Goal: Obtain resource: Download file/media

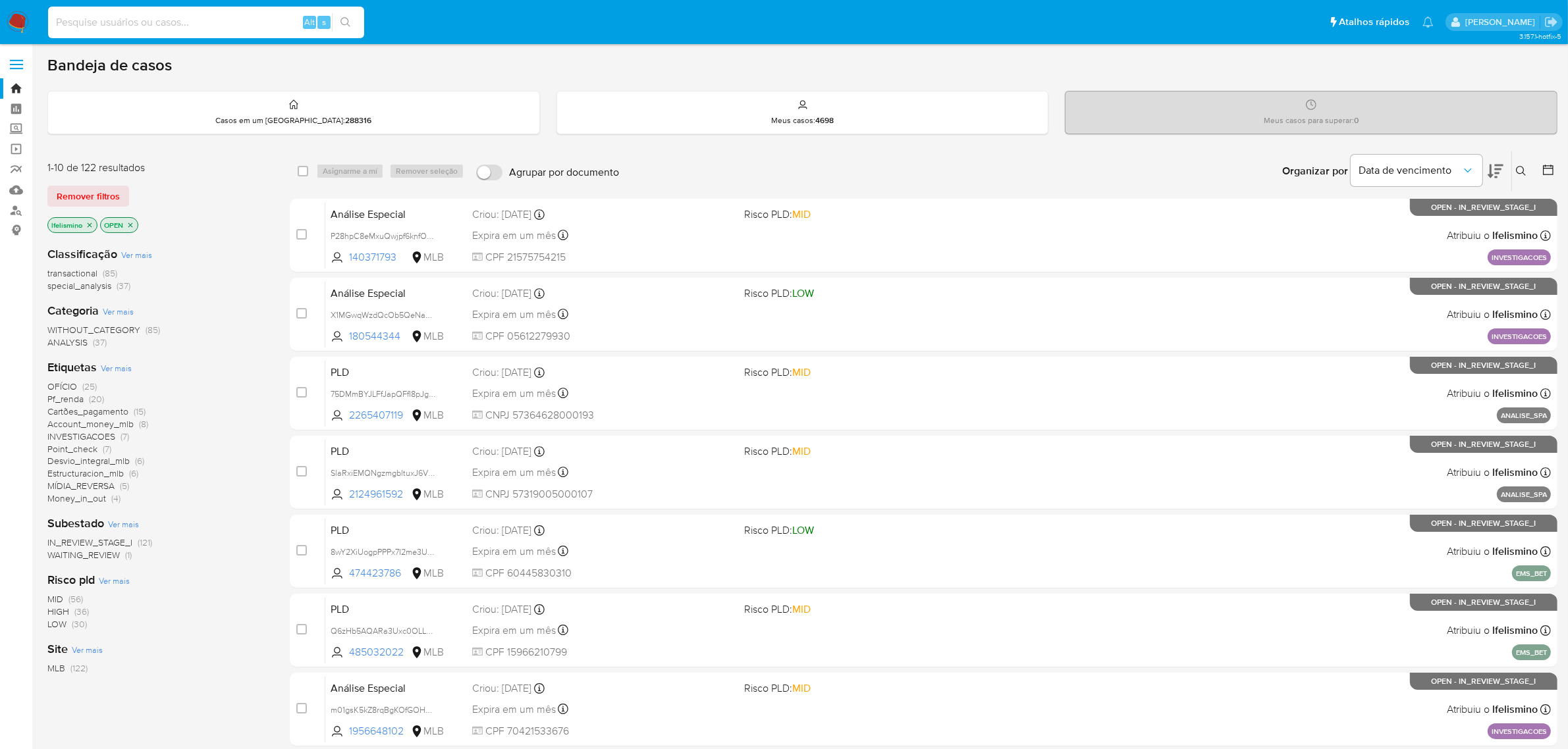
click at [203, 25] on input at bounding box center [207, 22] width 317 height 17
paste input "X1MGwqWzdQcOb5QeNapWESDz"
type input "X1MGwqWzdQcOb5QeNapWESDz"
click at [354, 21] on button "search-icon" at bounding box center [345, 22] width 27 height 19
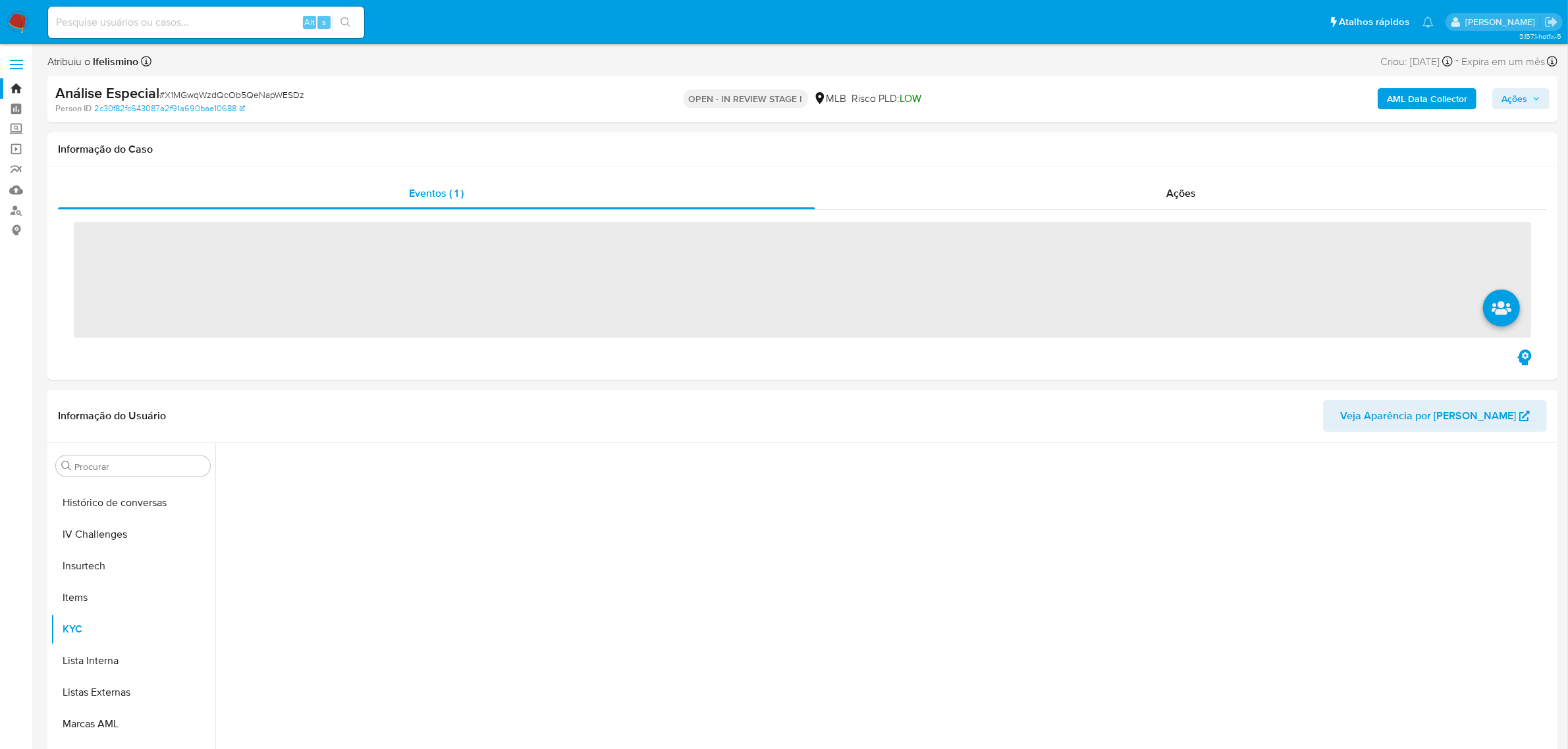
scroll to position [587, 0]
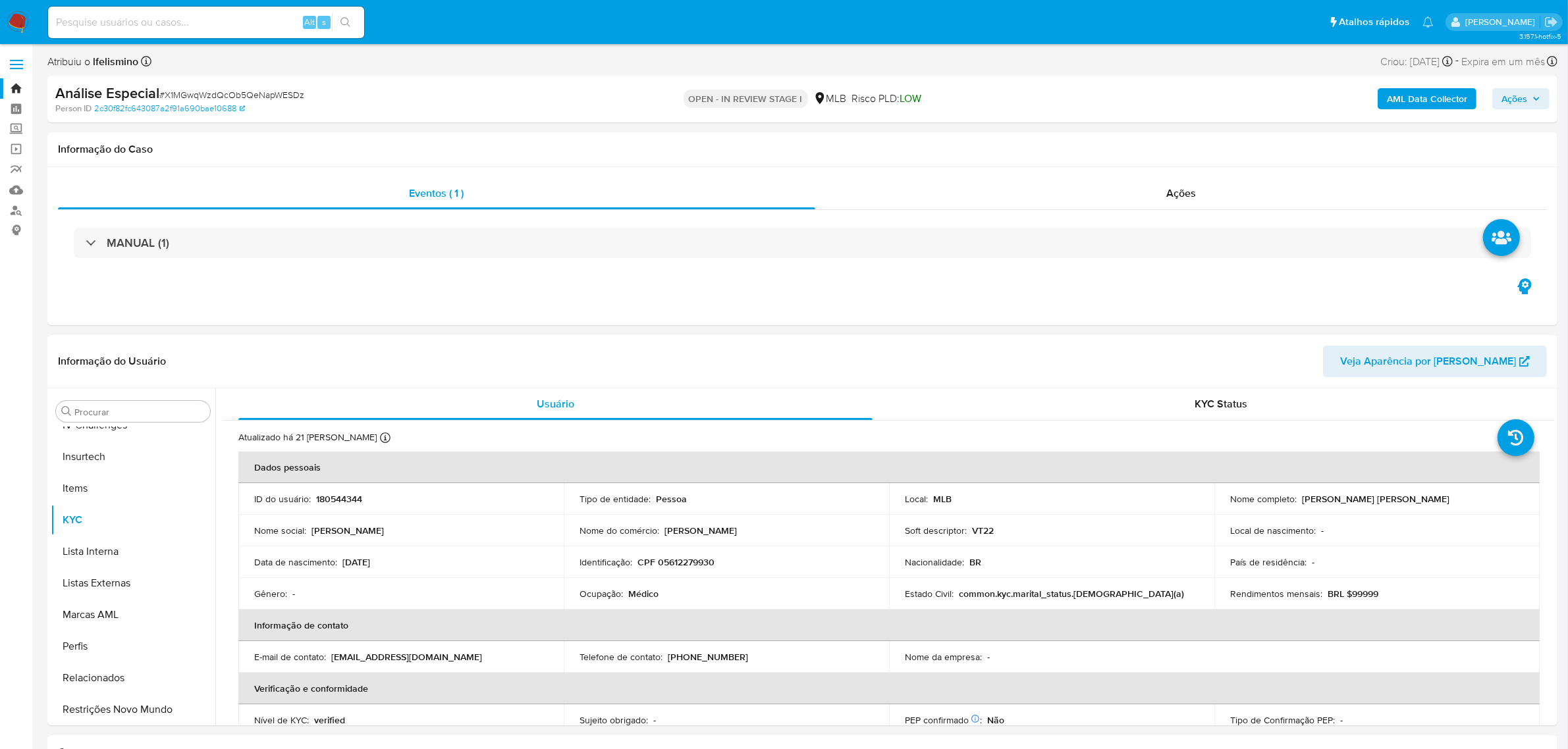
select select "10"
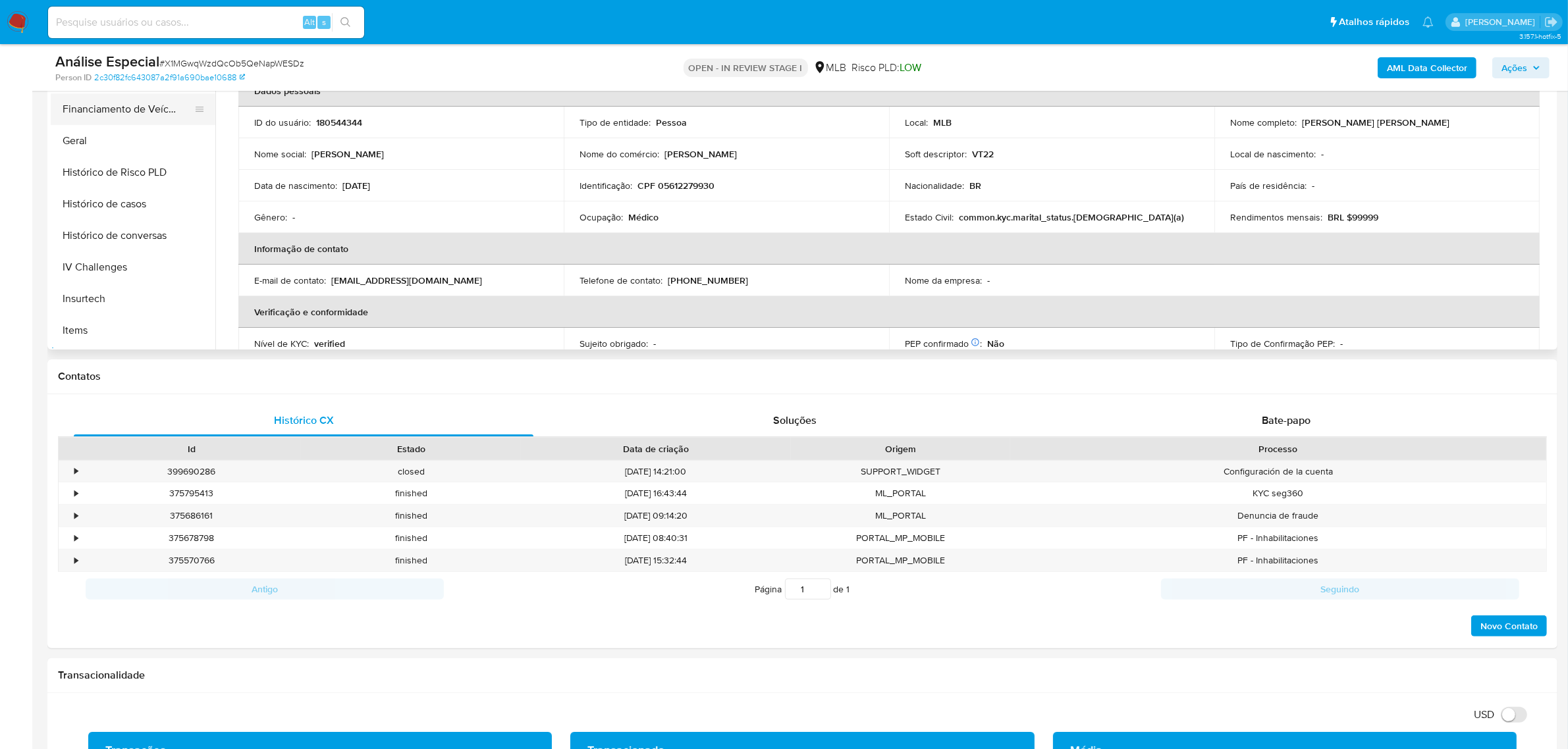
scroll to position [340, 0]
click at [99, 165] on button "Geral" at bounding box center [128, 169] width 154 height 31
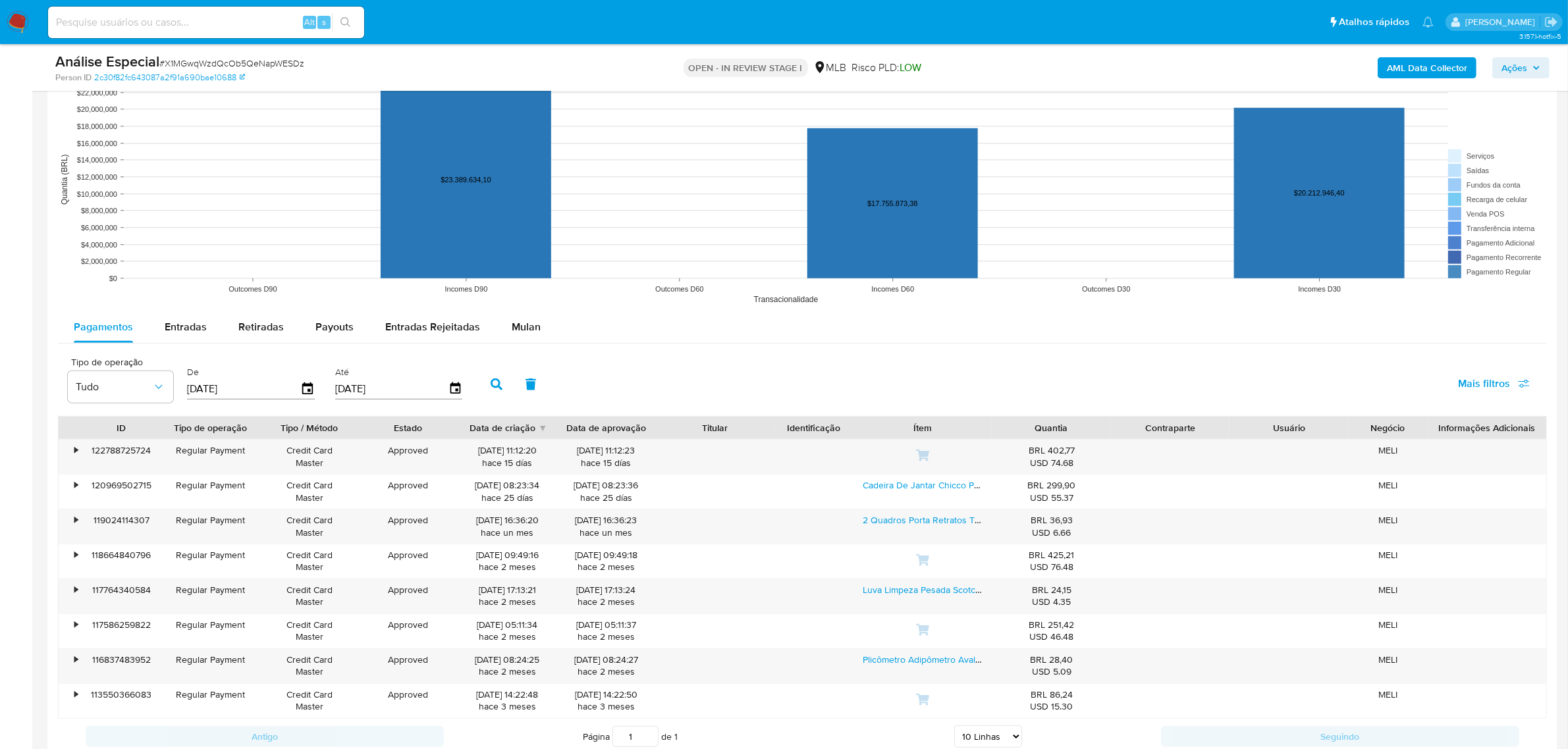
scroll to position [1399, 0]
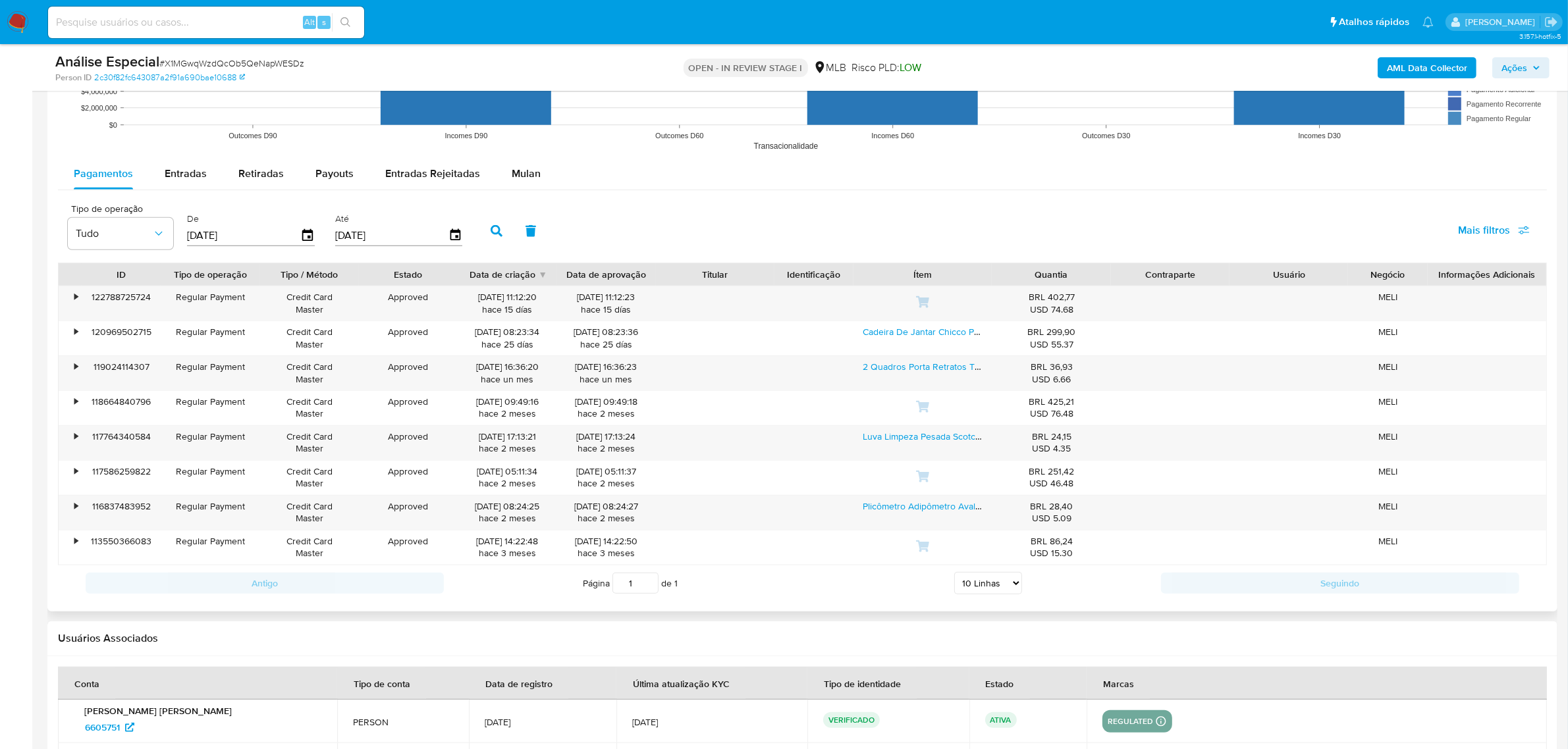
click at [144, 158] on rect at bounding box center [803, 26] width 1489 height 263
click at [170, 166] on span "Entradas" at bounding box center [186, 174] width 42 height 15
select select "10"
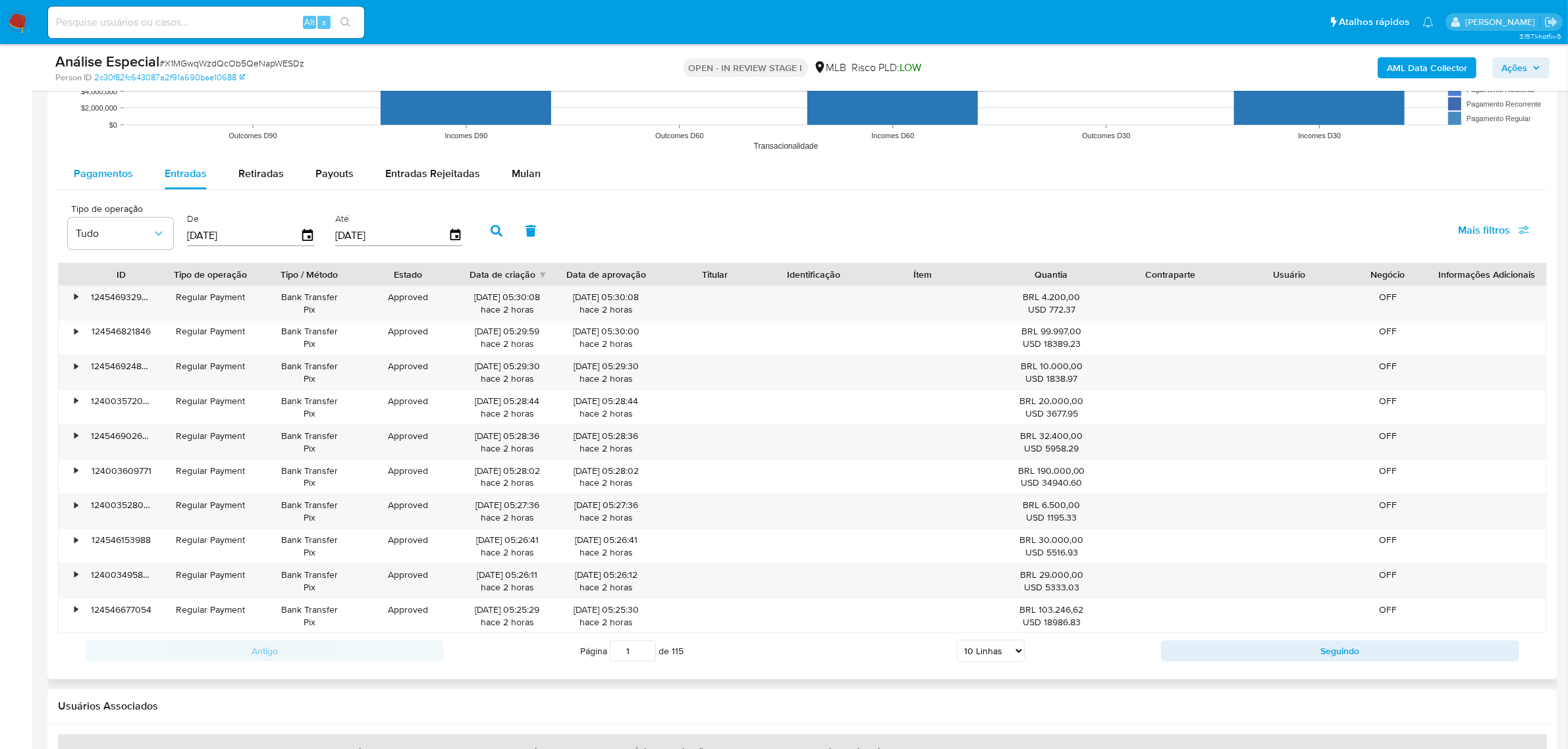
click at [119, 172] on span "Pagamentos" at bounding box center [103, 174] width 59 height 15
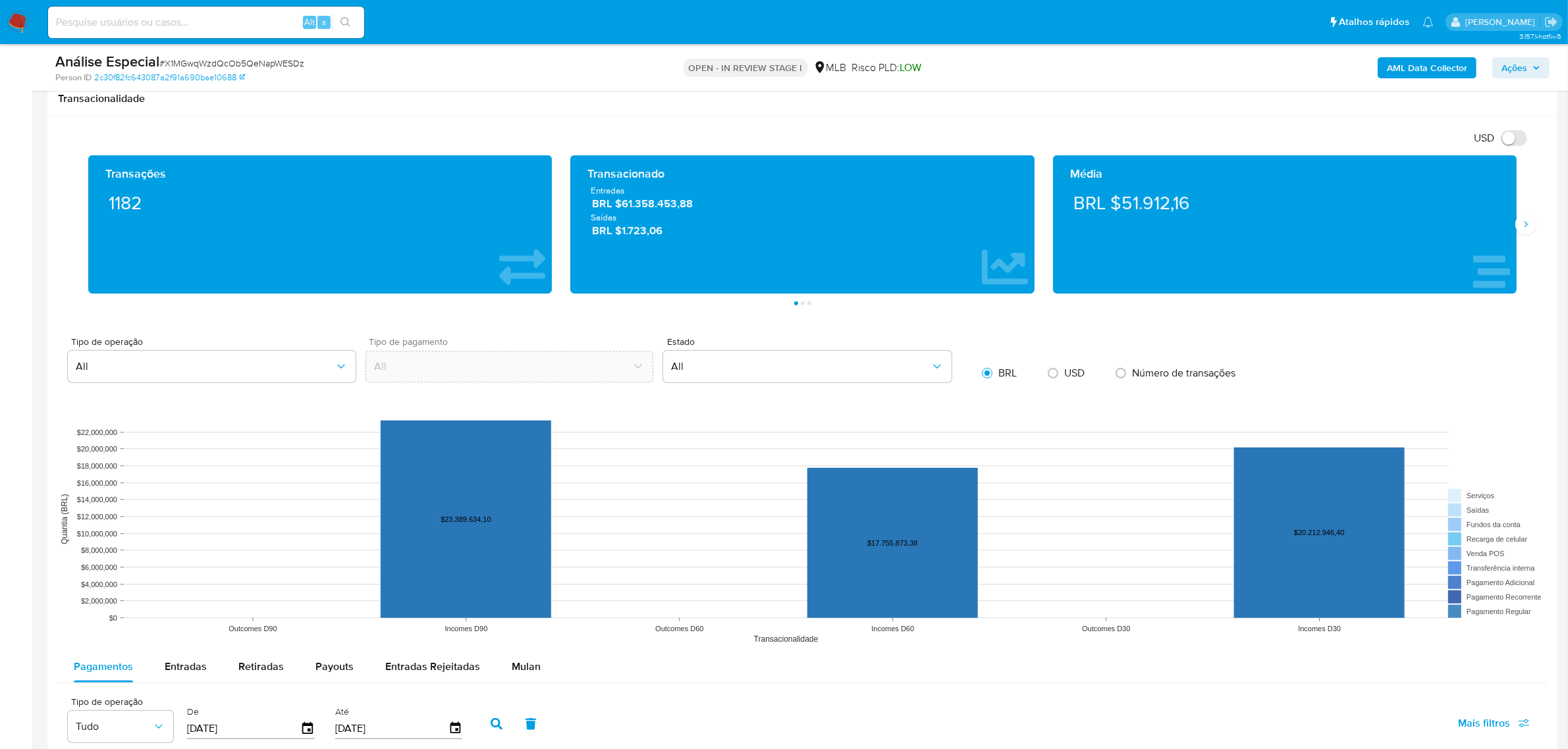
scroll to position [906, 0]
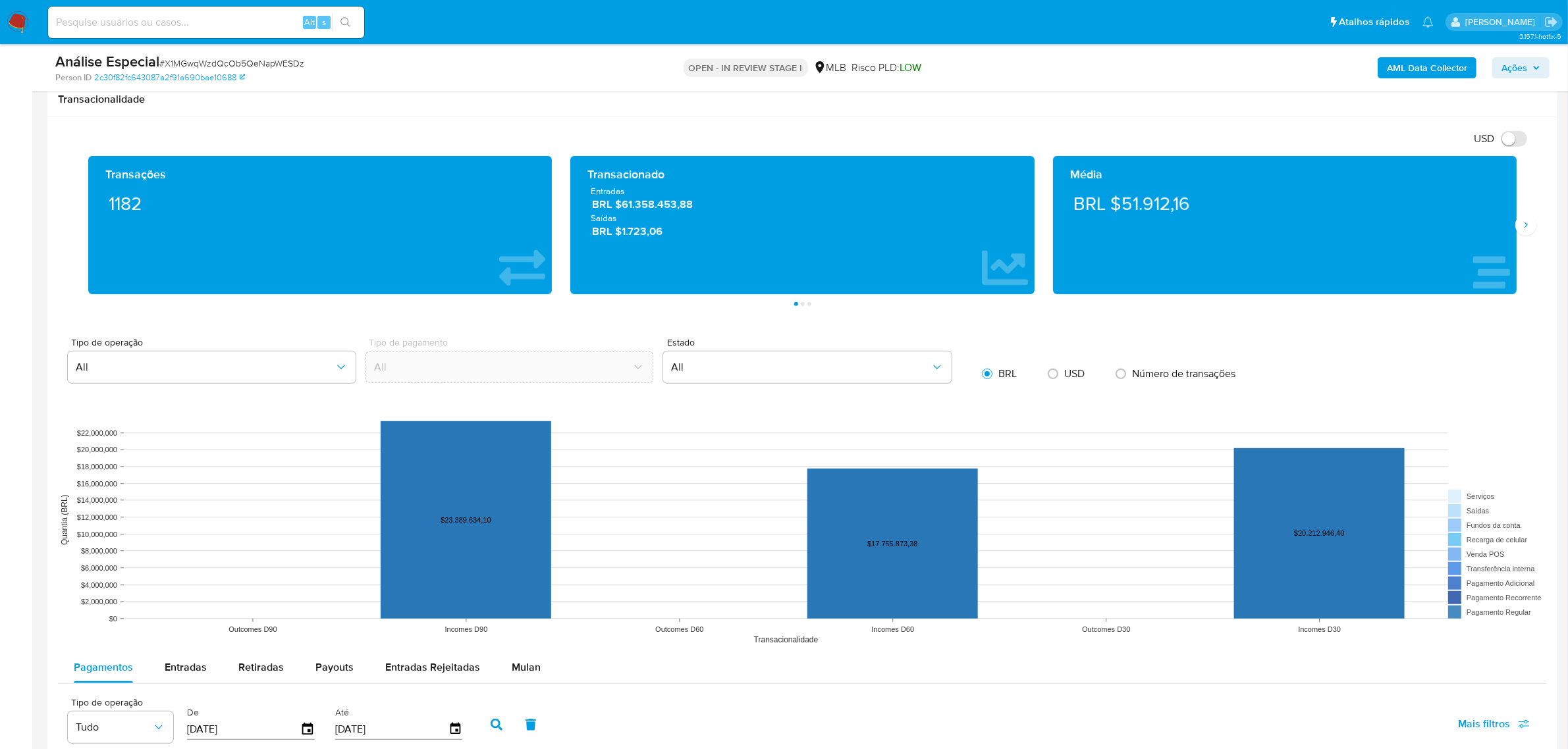
drag, startPoint x: 645, startPoint y: 205, endPoint x: 700, endPoint y: 217, distance: 56.3
click at [700, 217] on div "Entradas BRL $61.358.453,88 Saídas BRL $1.723,06" at bounding box center [802, 211] width 442 height 54
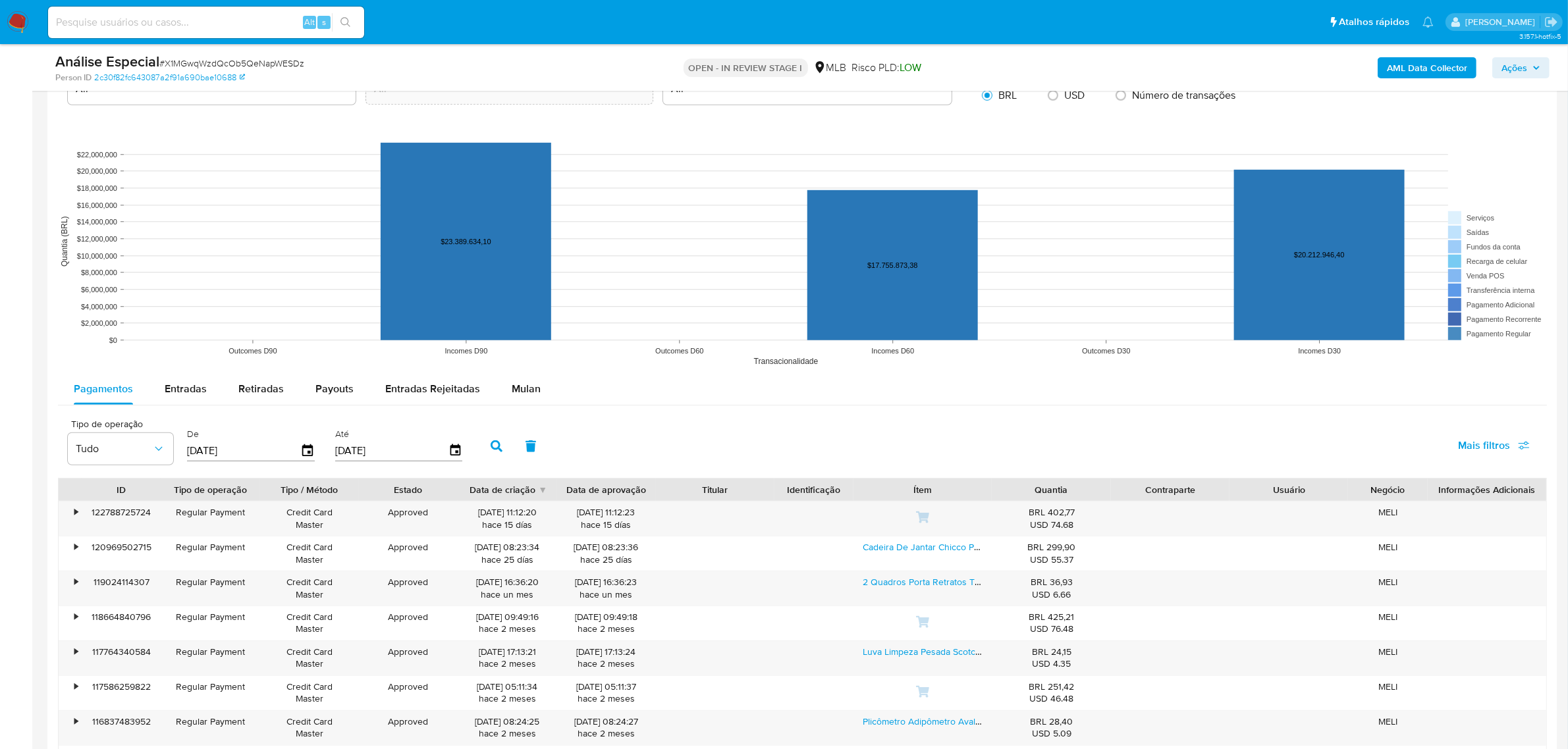
scroll to position [1234, 0]
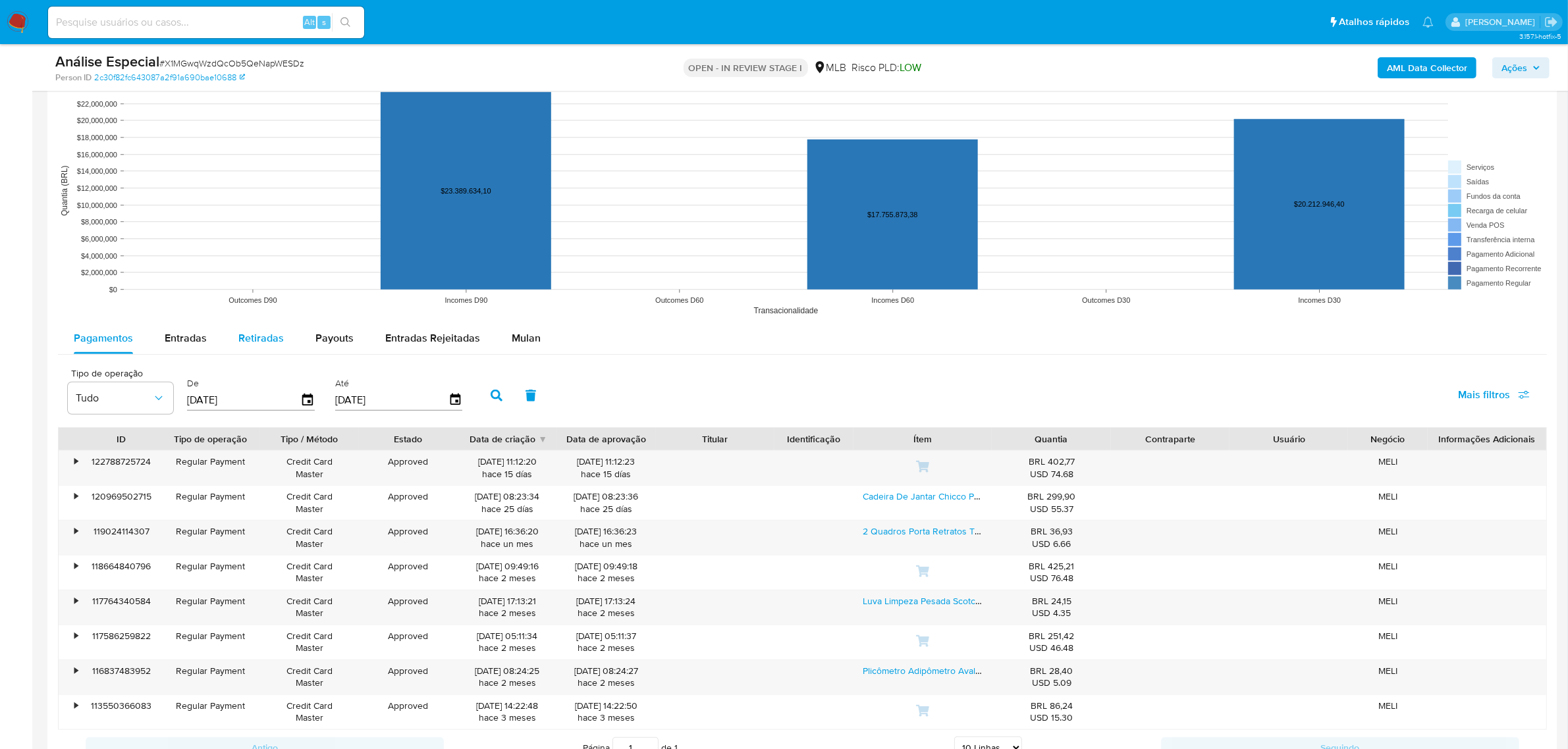
click at [190, 330] on span "Entradas" at bounding box center [186, 337] width 42 height 15
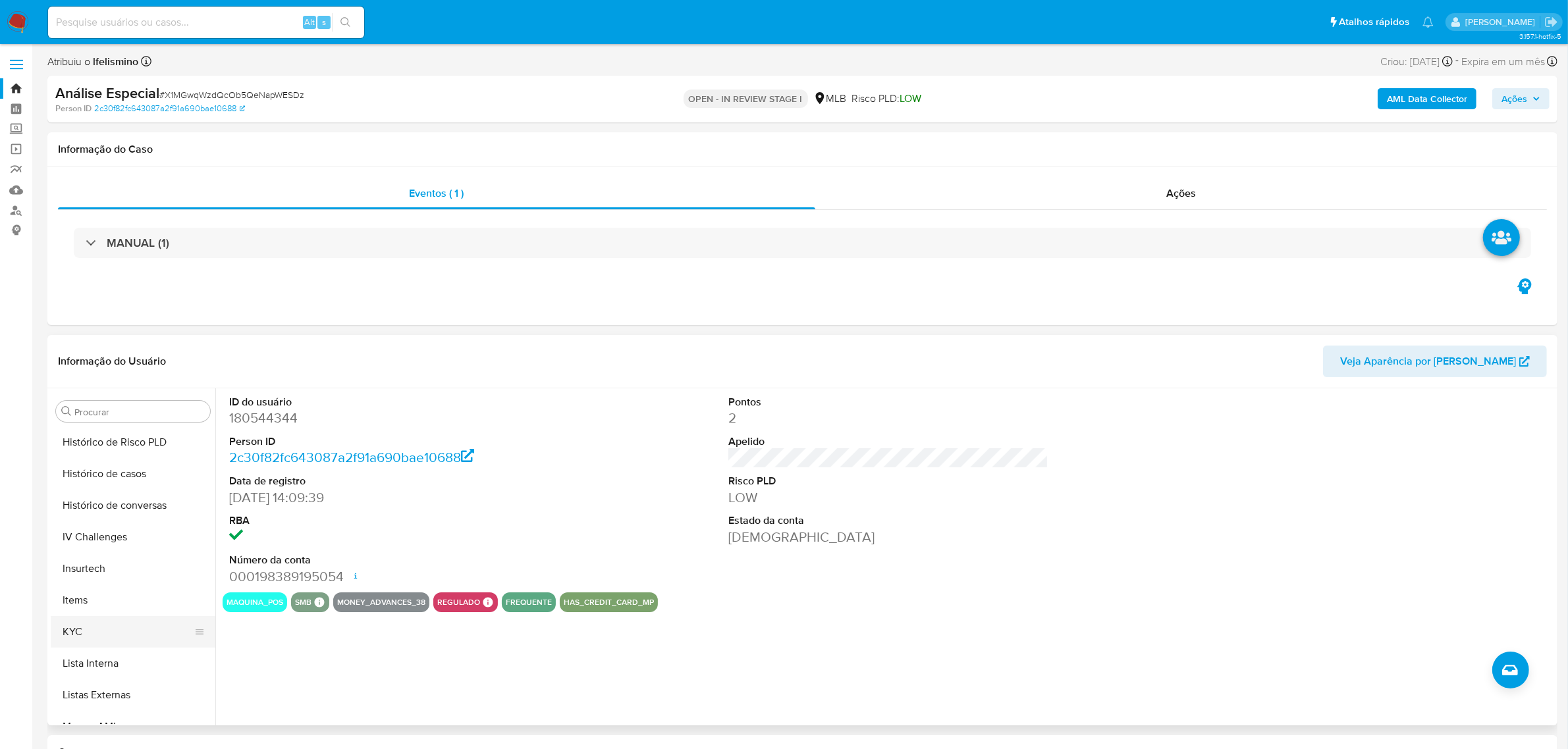
scroll to position [504, 0]
click at [132, 608] on button "KYC" at bounding box center [128, 602] width 154 height 31
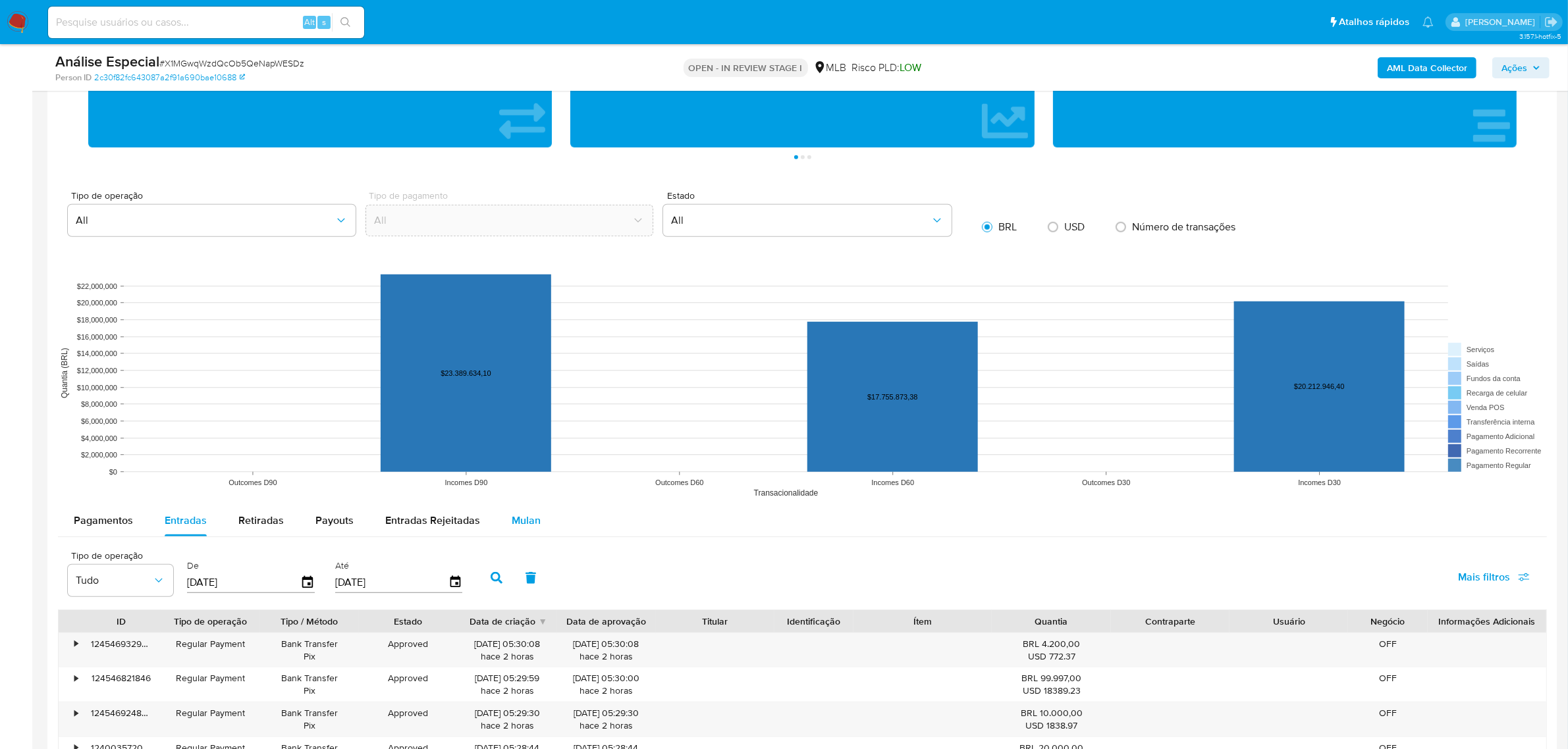
scroll to position [1069, 0]
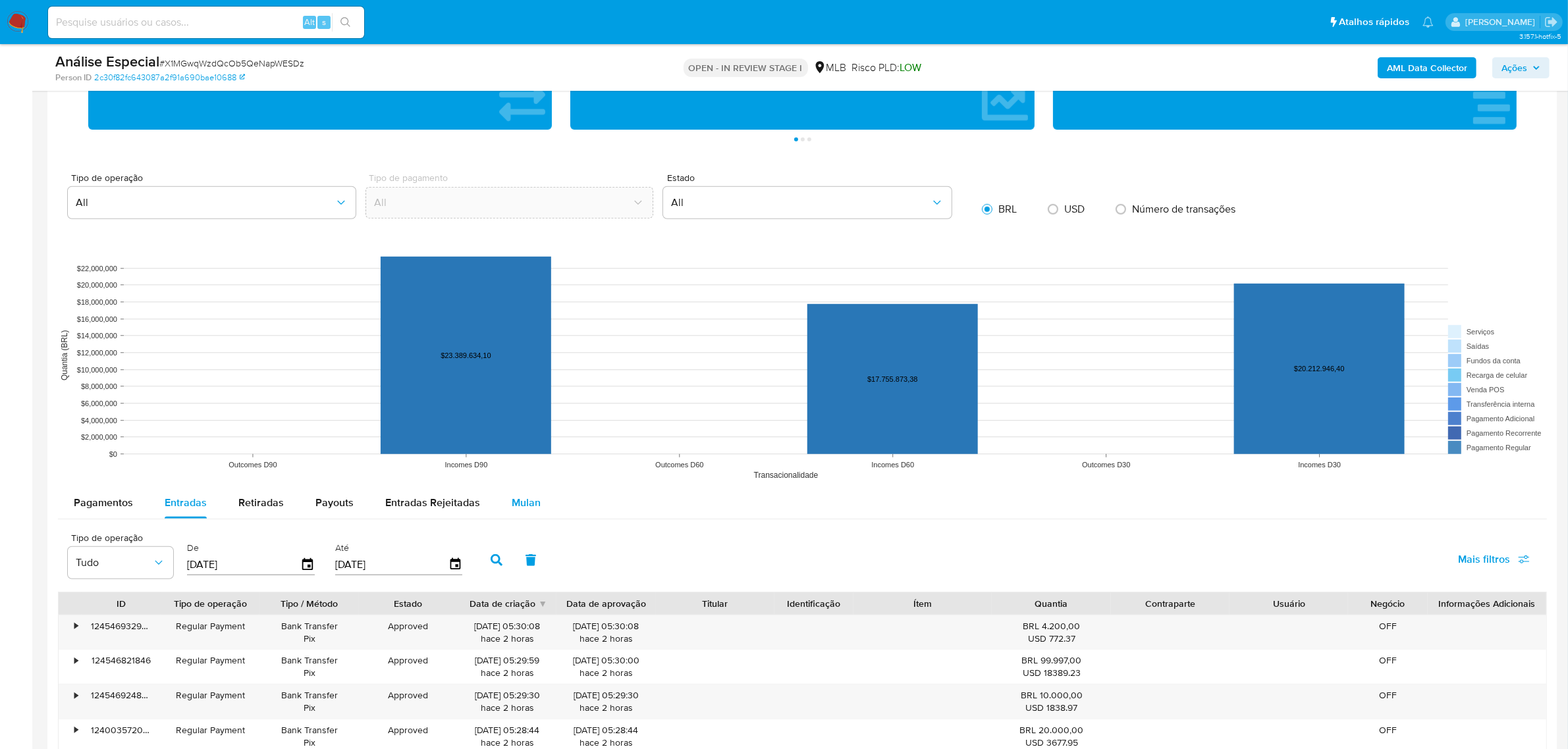
click at [515, 498] on span "Mulan" at bounding box center [526, 502] width 29 height 15
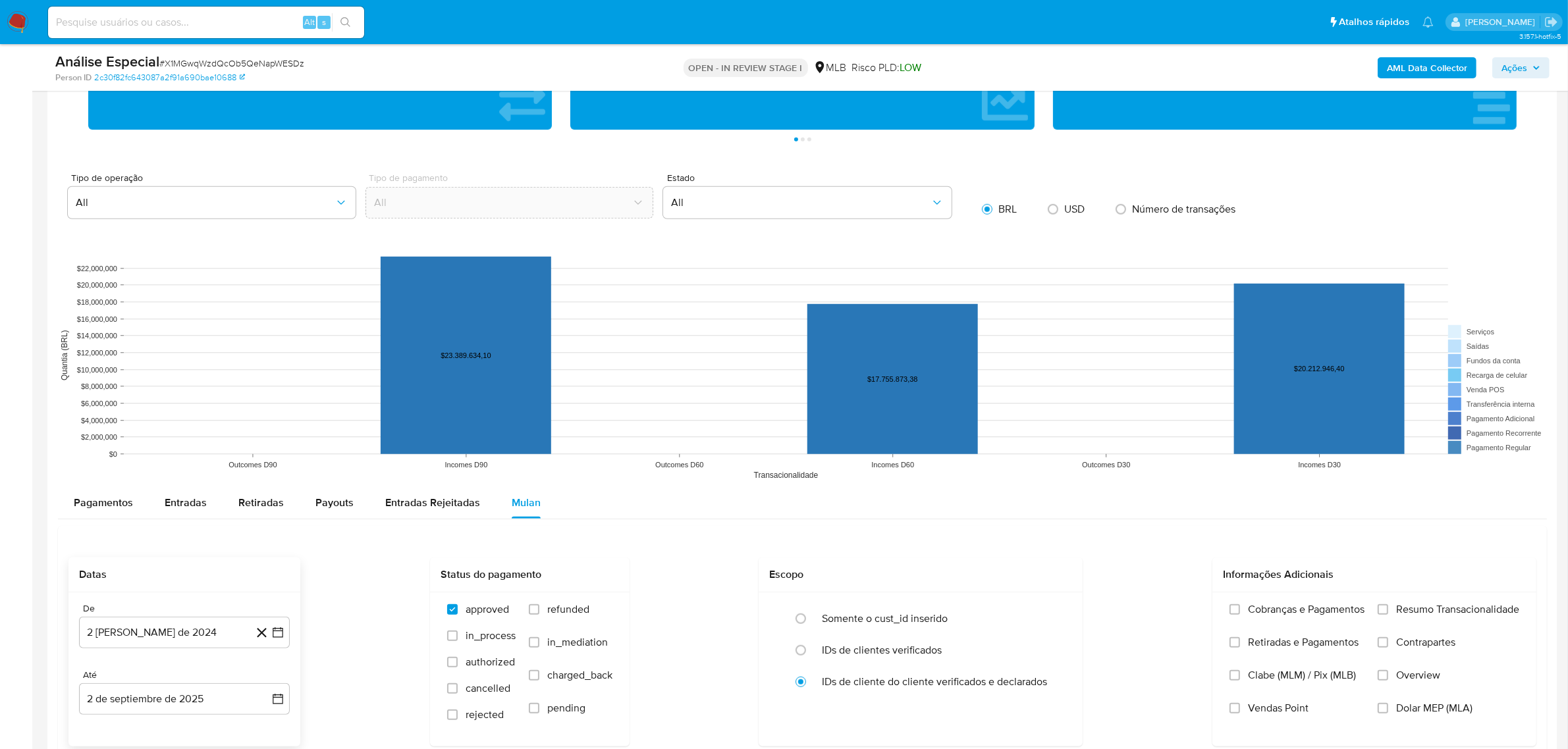
click at [99, 613] on div "De" at bounding box center [184, 609] width 211 height 12
click at [124, 630] on button "2 [PERSON_NAME] de 2024" at bounding box center [184, 632] width 211 height 31
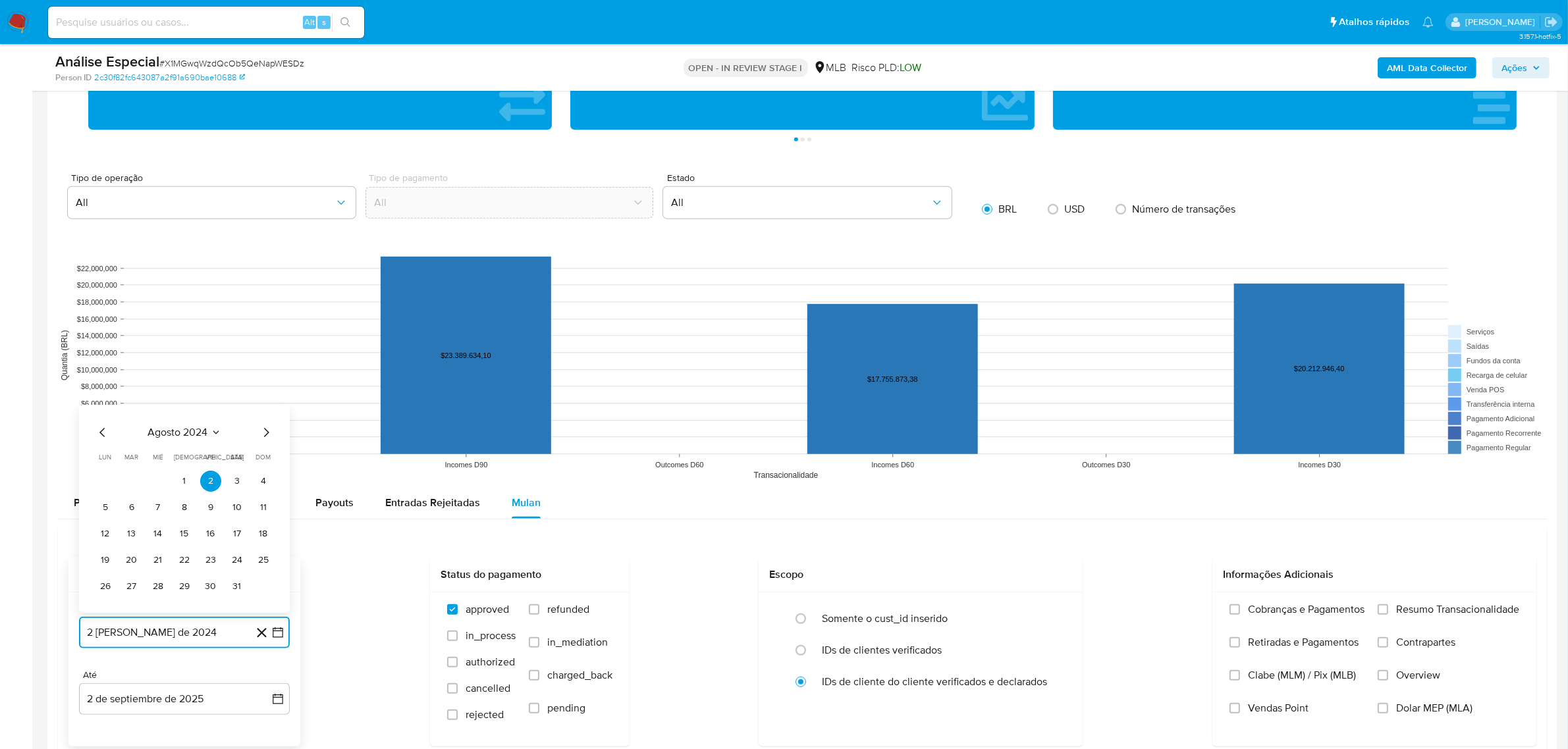
click at [195, 437] on span "agosto 2024" at bounding box center [178, 433] width 60 height 13
click at [127, 547] on button "[DATE]" at bounding box center [127, 539] width 37 height 21
drag, startPoint x: 99, startPoint y: 479, endPoint x: 116, endPoint y: 486, distance: 18.4
click at [99, 479] on button "1" at bounding box center [105, 481] width 21 height 21
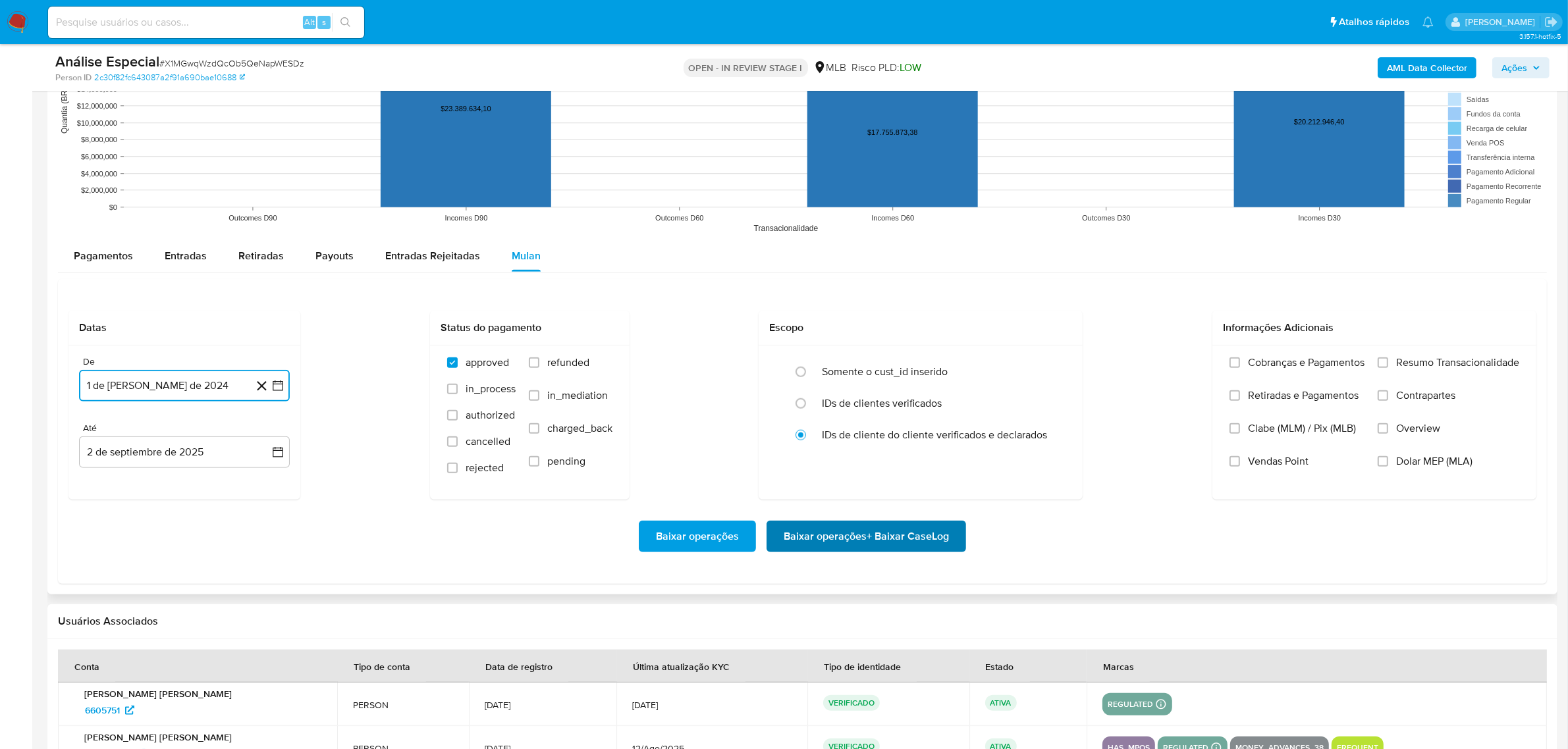
click at [874, 538] on span "Baixar operações + Baixar CaseLog" at bounding box center [866, 537] width 166 height 29
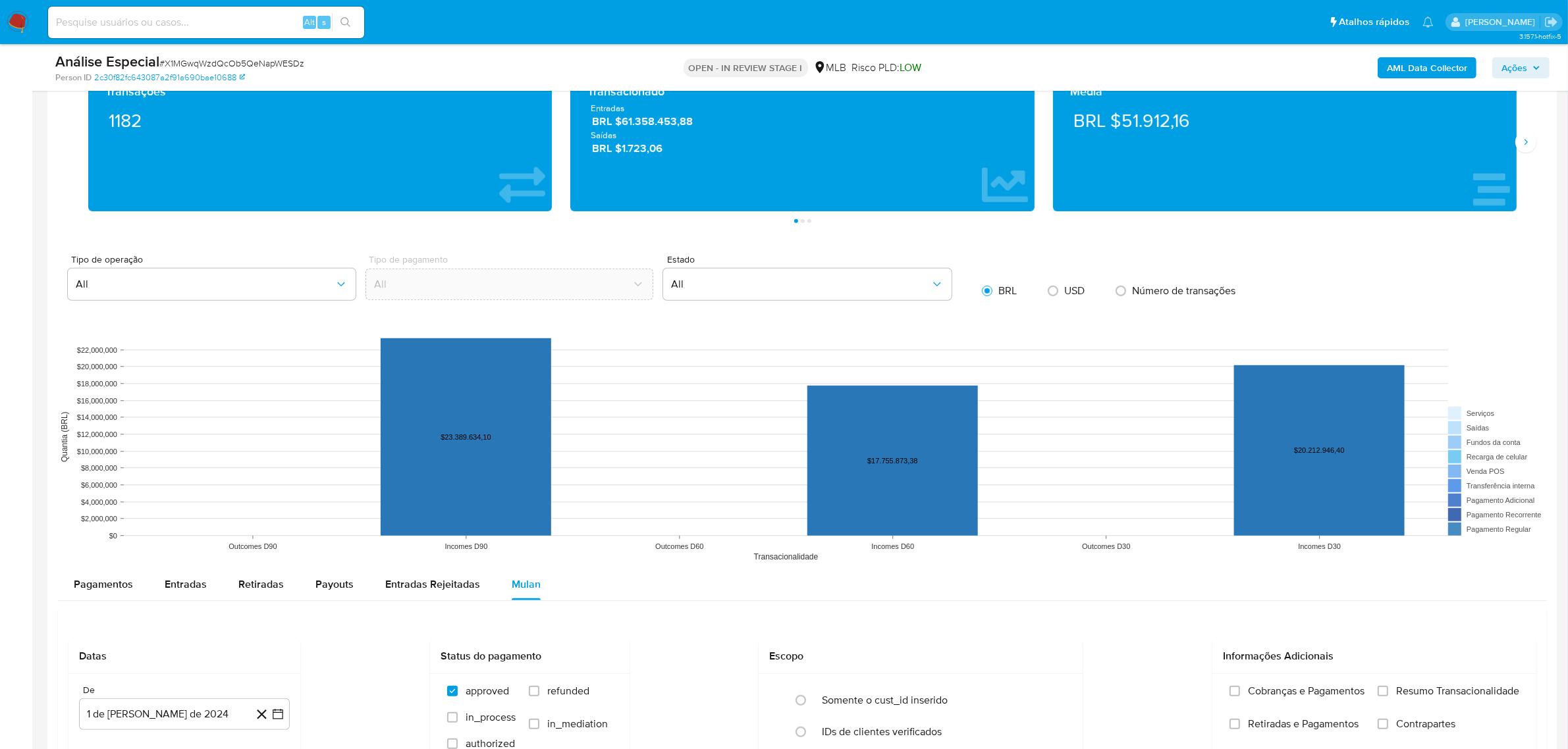
scroll to position [987, 0]
click at [159, 23] on input at bounding box center [207, 22] width 317 height 17
paste input "P28hpC8eMxuQwjpf6knfOLmZ"
type input "P28hpC8eMxuQwjpf6knfOLmZ"
click at [341, 19] on icon "search-icon" at bounding box center [346, 22] width 10 height 10
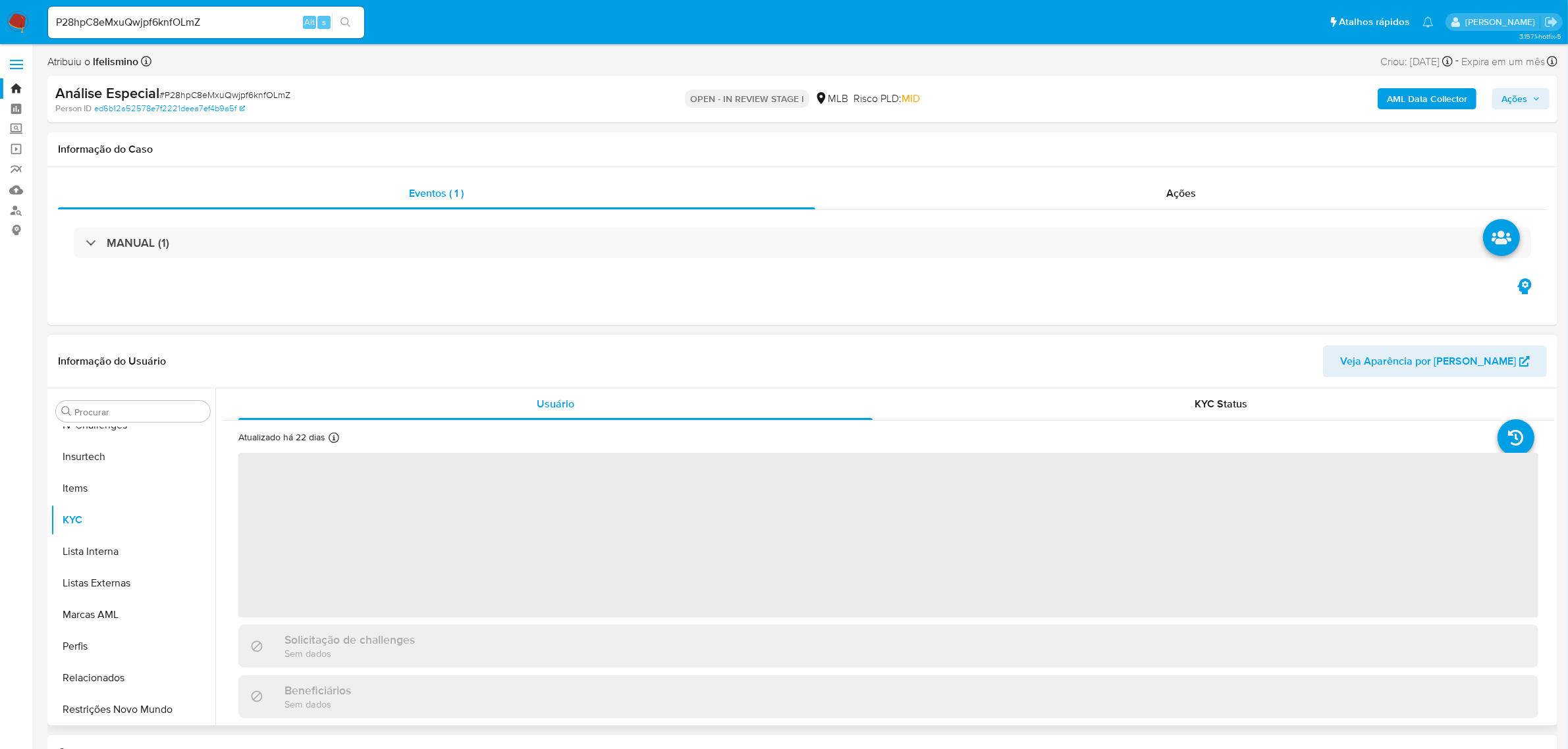
scroll to position [561, 0]
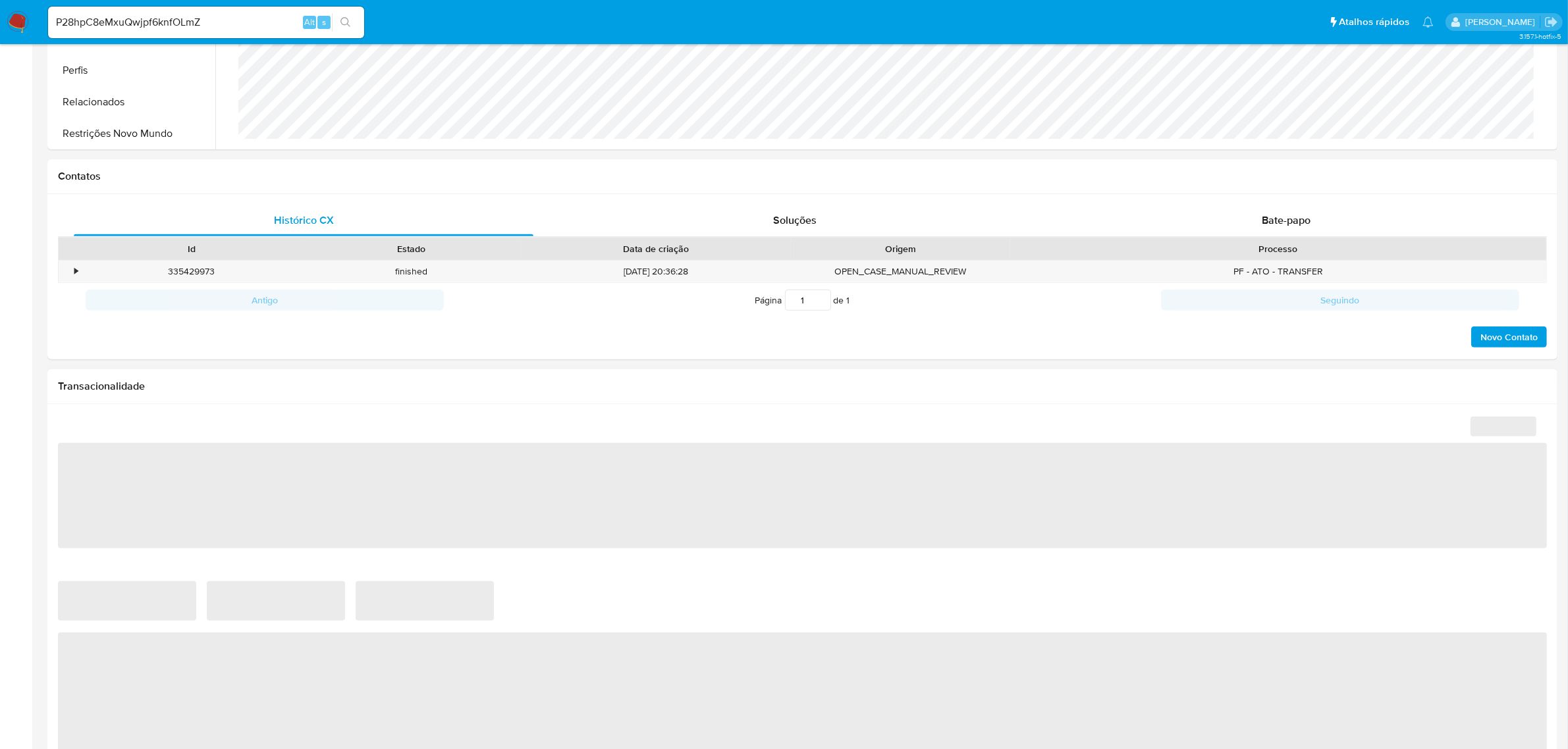
select select "10"
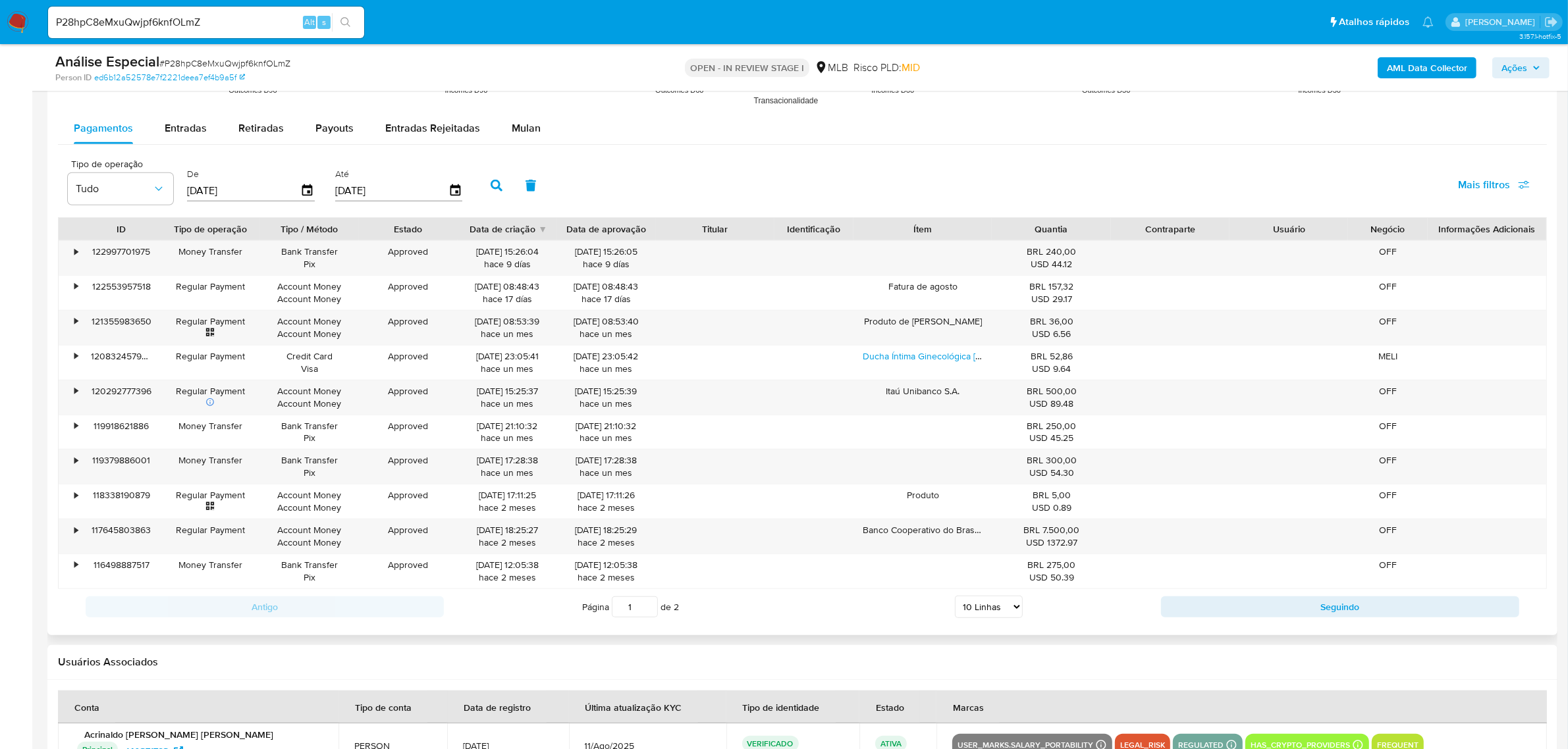
scroll to position [1316, 0]
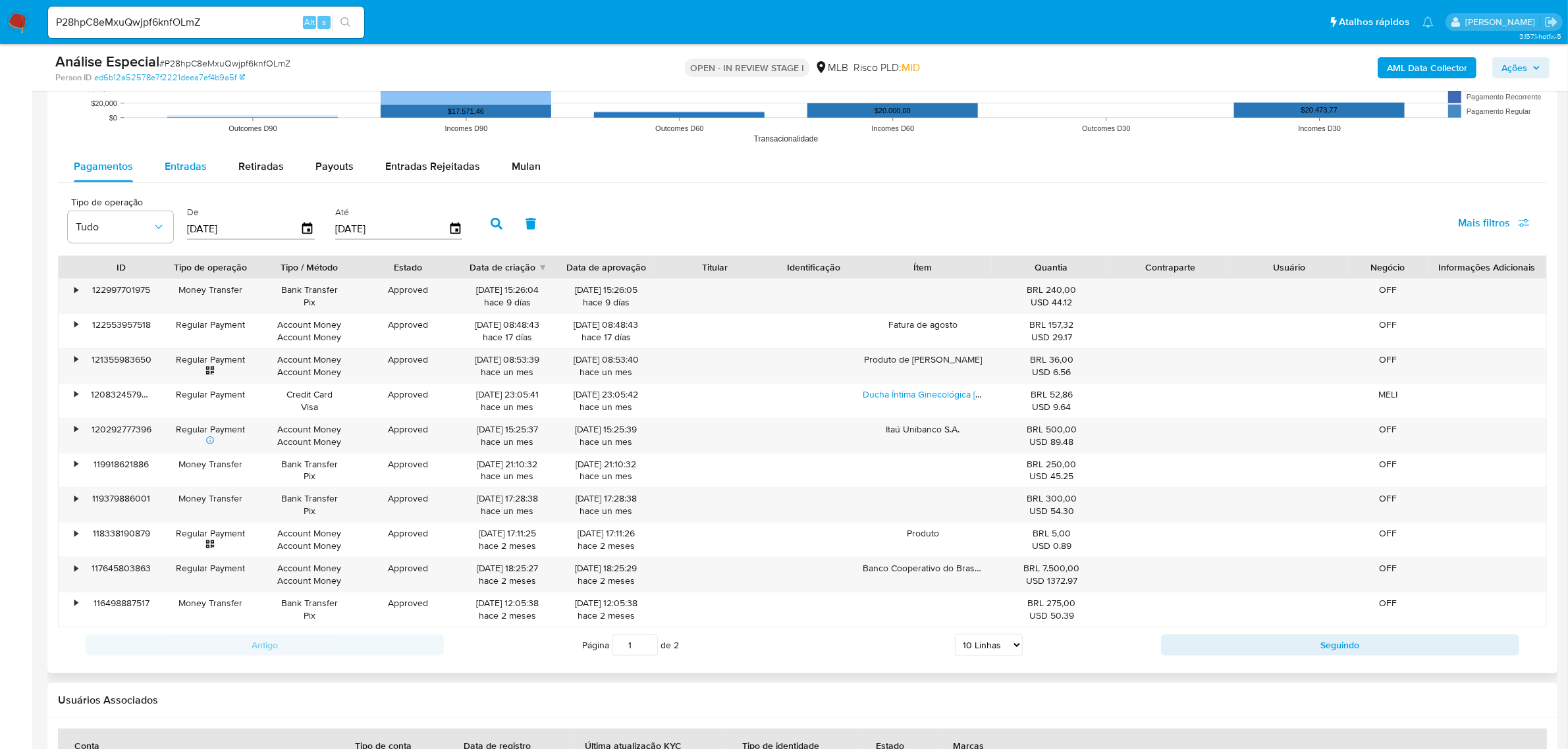
click at [174, 166] on span "Entradas" at bounding box center [186, 166] width 42 height 15
select select "10"
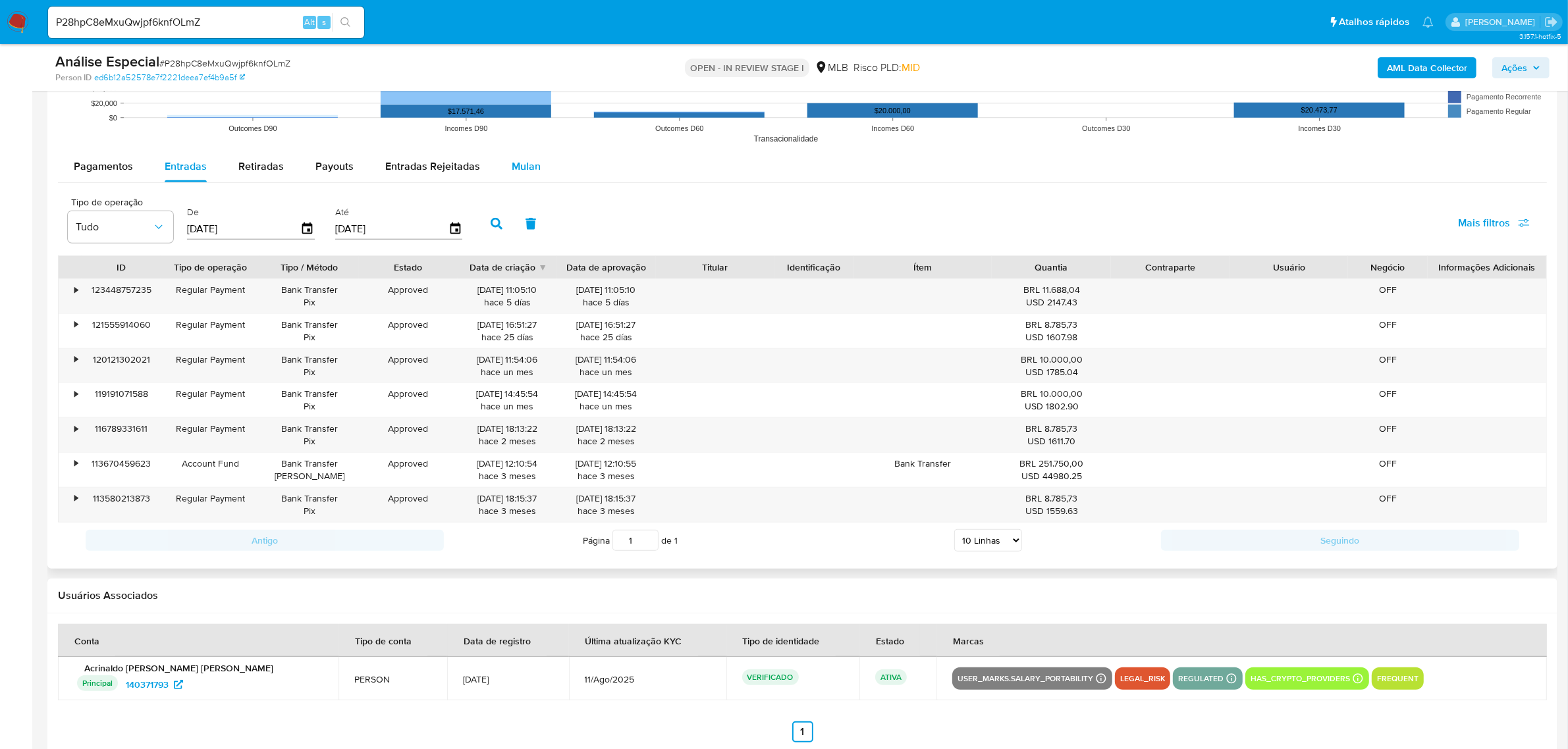
click at [522, 174] on span "Mulan" at bounding box center [526, 166] width 29 height 15
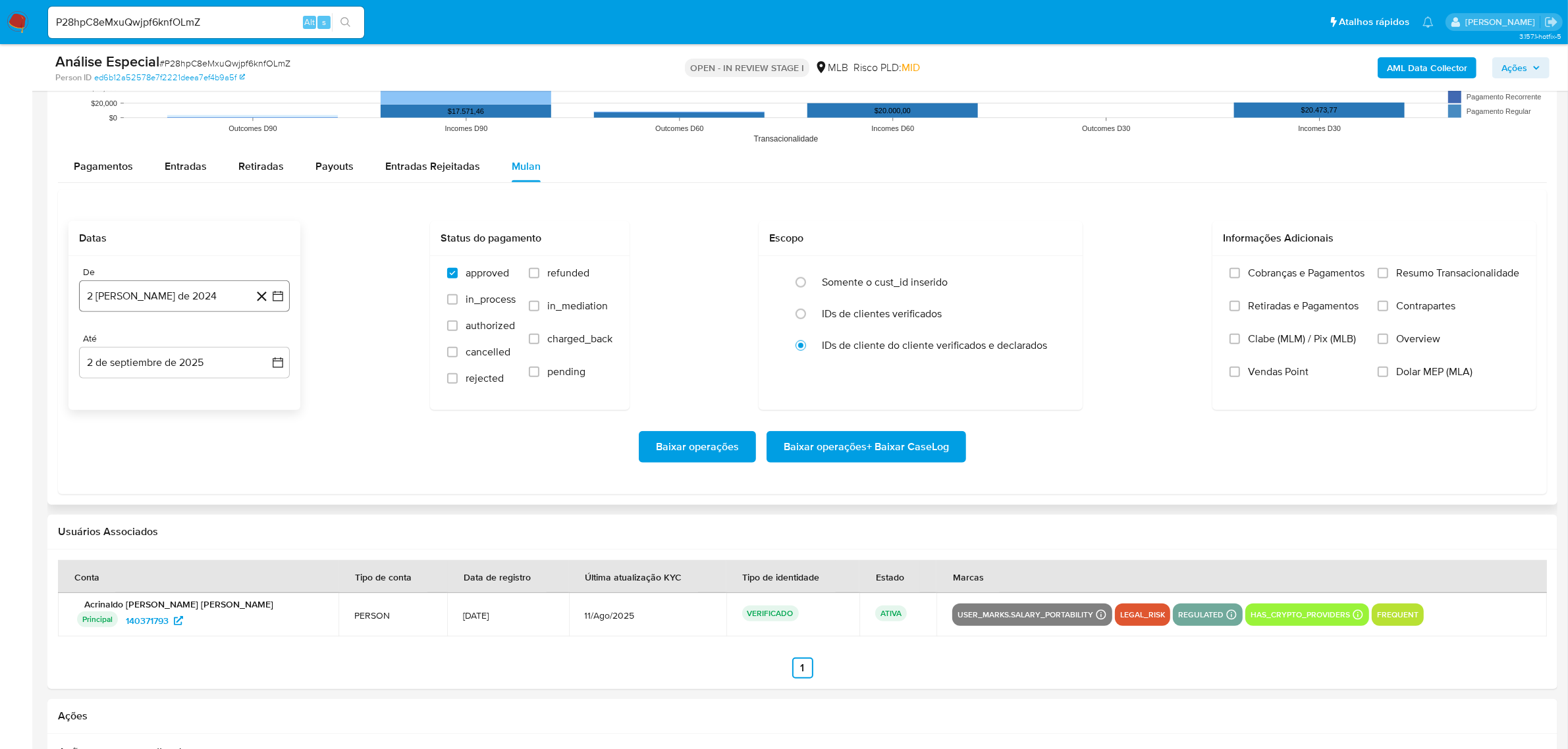
click at [227, 296] on button "2 [PERSON_NAME] de 2024" at bounding box center [184, 295] width 211 height 31
click at [186, 345] on span "agosto 2024" at bounding box center [178, 344] width 60 height 13
click at [259, 337] on icon "Año siguiente" at bounding box center [263, 344] width 16 height 16
click at [107, 340] on icon "Año anterior" at bounding box center [103, 344] width 16 height 16
click at [126, 462] on span "[DATE]" at bounding box center [127, 465] width 29 height 10
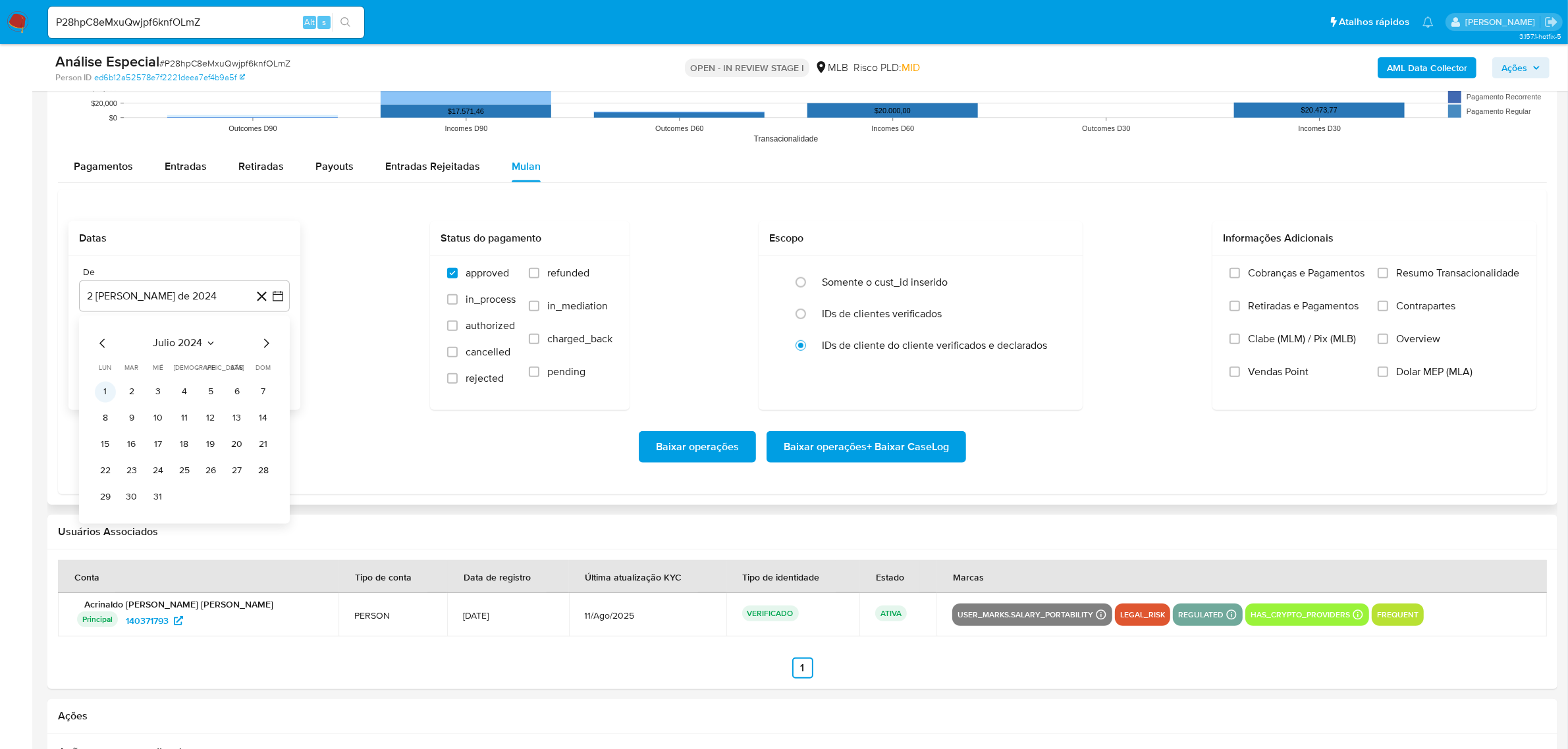
click at [106, 391] on button "1" at bounding box center [105, 392] width 21 height 21
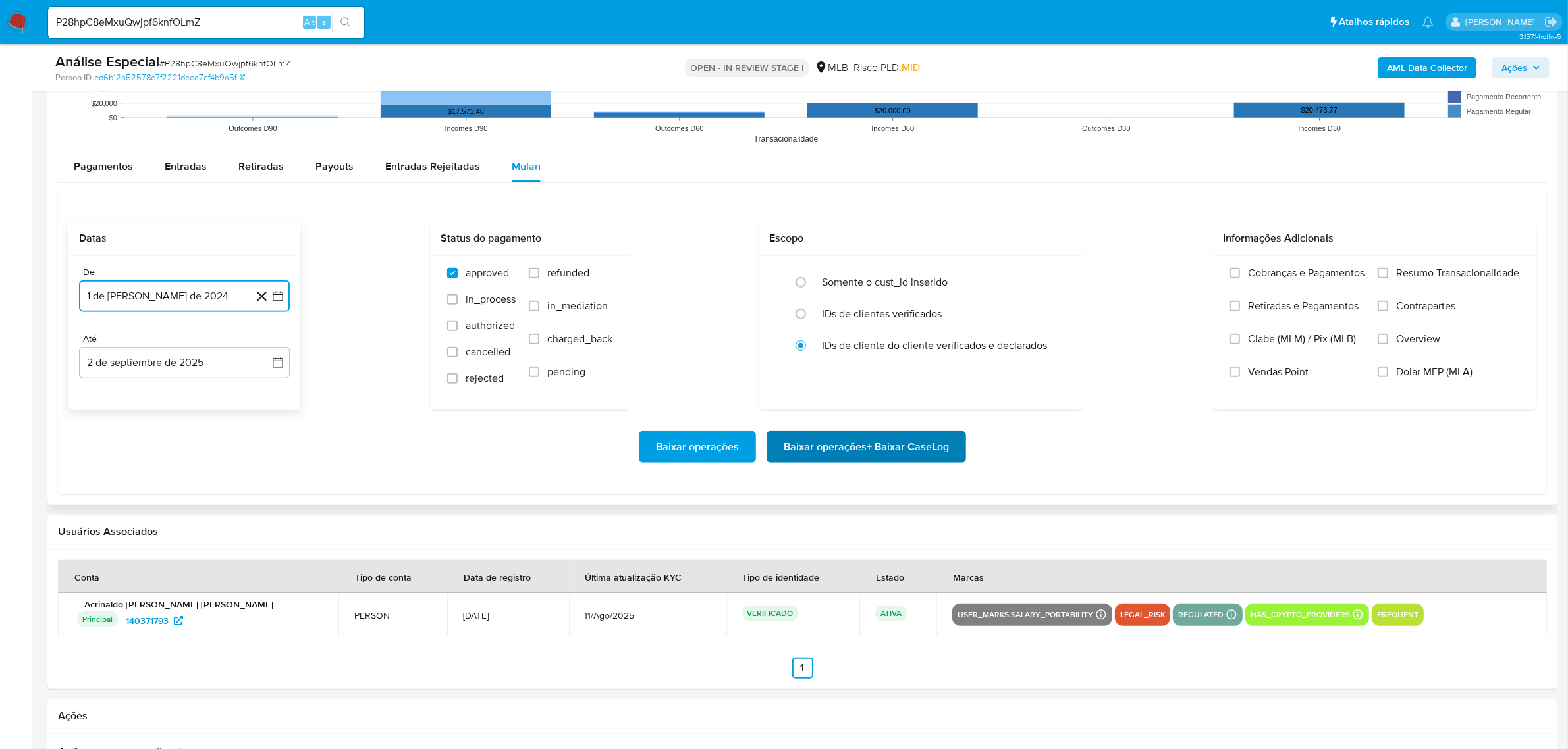
click at [916, 442] on span "Baixar operações + Baixar CaseLog" at bounding box center [866, 447] width 166 height 29
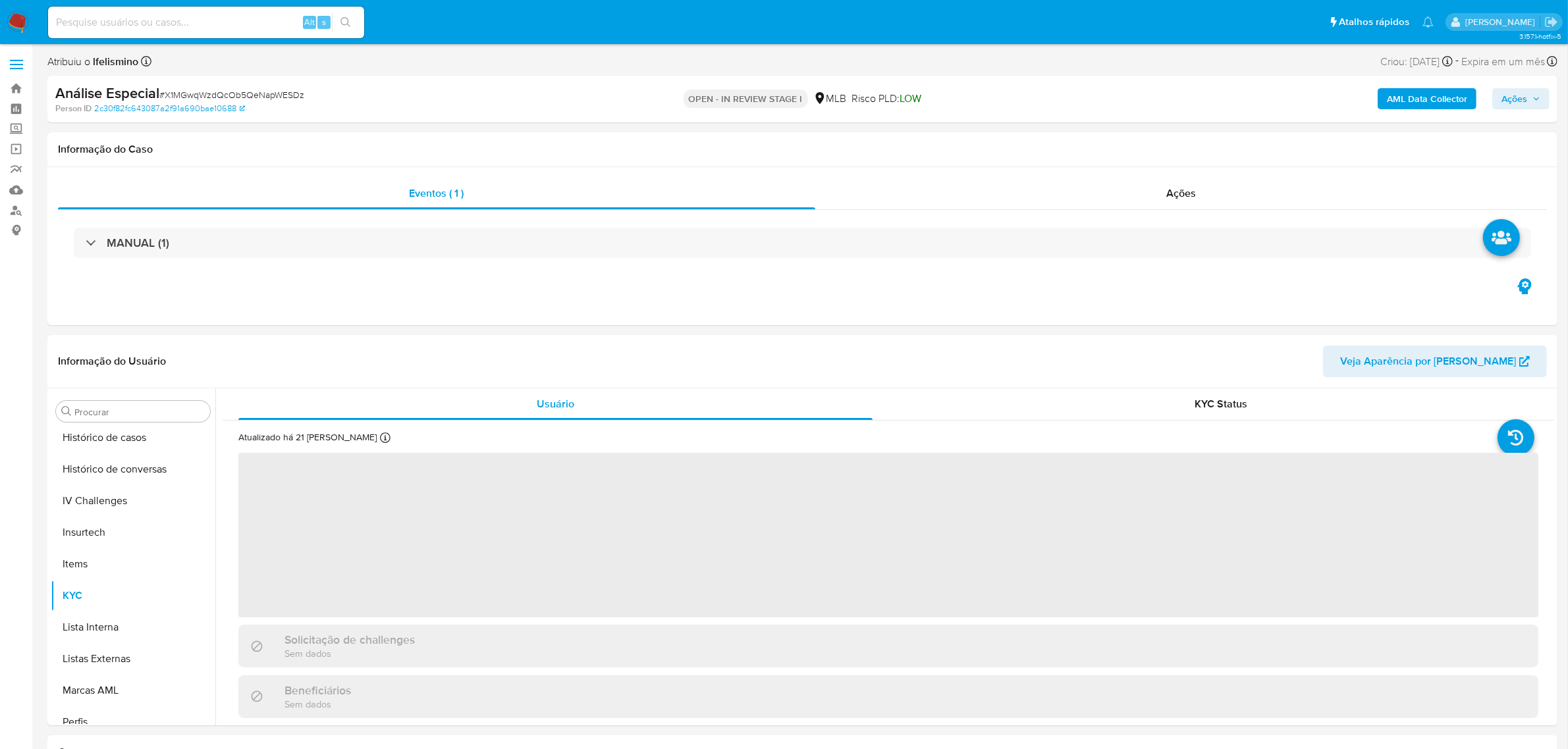
scroll to position [588, 0]
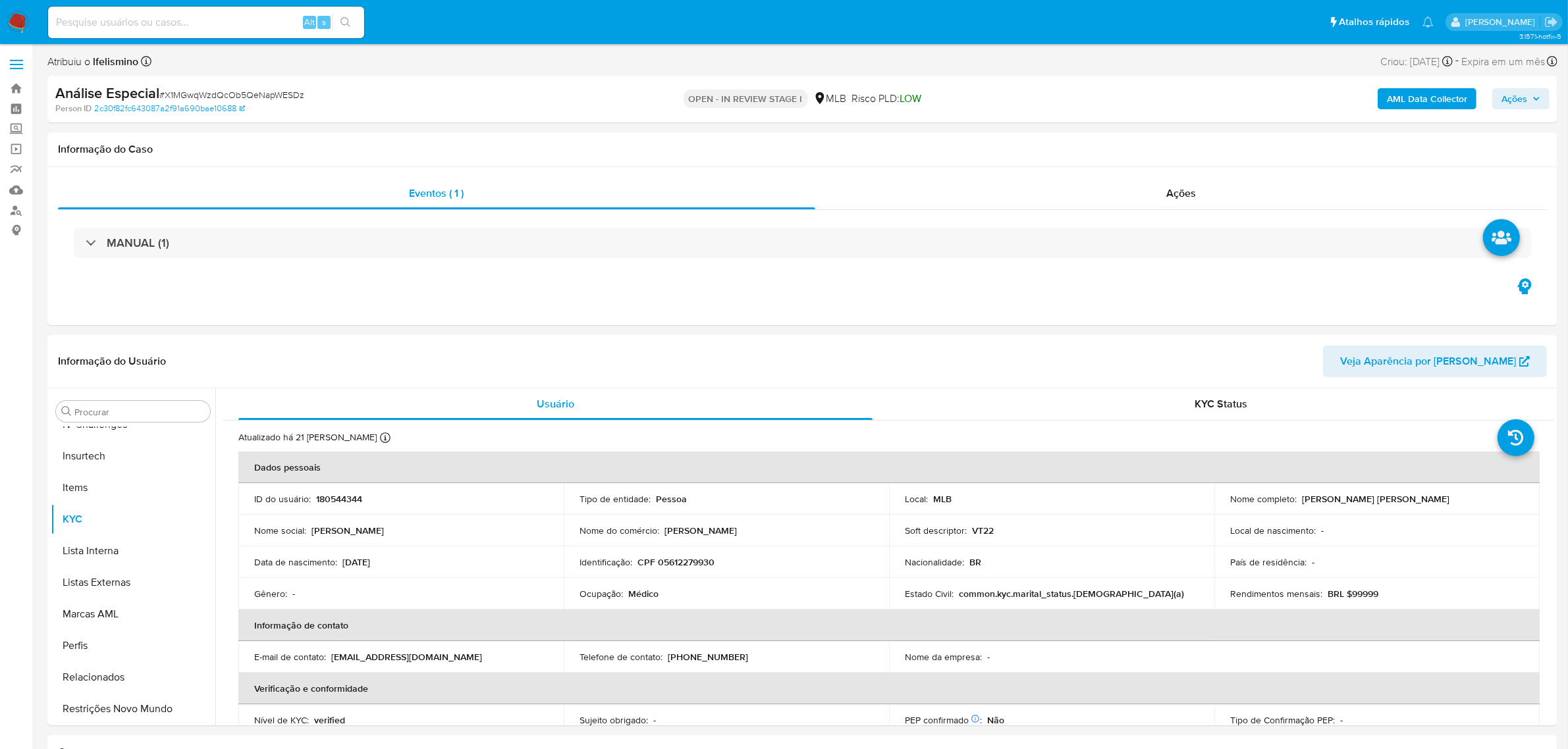
select select "10"
